Goal: Book appointment/travel/reservation

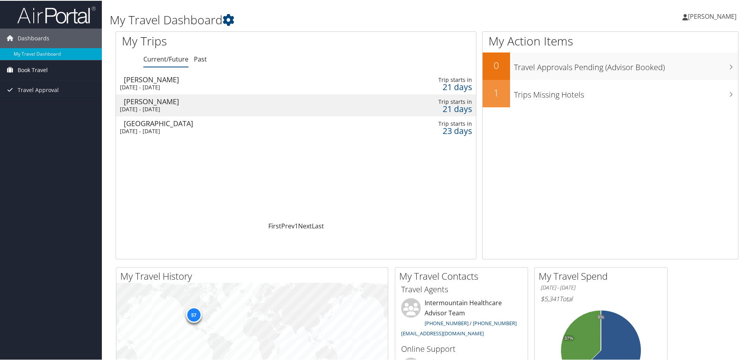
click at [33, 69] on span "Book Travel" at bounding box center [33, 70] width 30 height 20
click at [38, 92] on link "Book/Manage Online Trips" at bounding box center [51, 97] width 102 height 12
click at [49, 55] on link "My Travel Dashboard" at bounding box center [51, 53] width 102 height 12
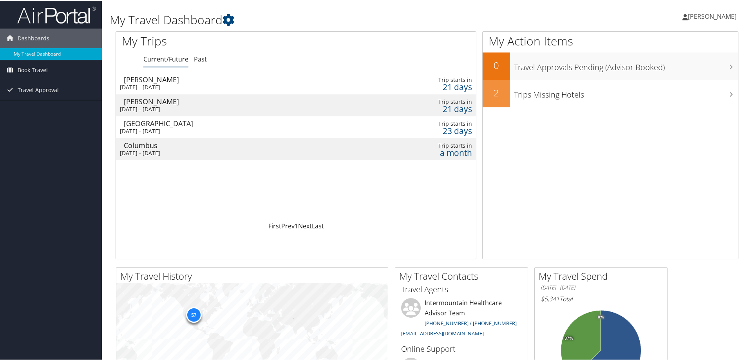
click at [150, 150] on div "[DATE] - [DATE]" at bounding box center [233, 152] width 227 height 7
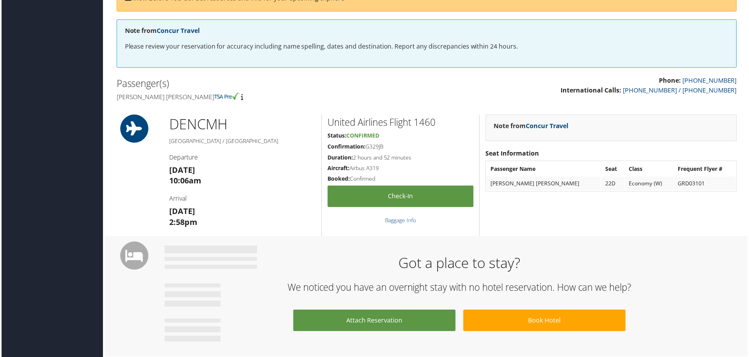
scroll to position [118, 0]
